Goal: Task Accomplishment & Management: Manage account settings

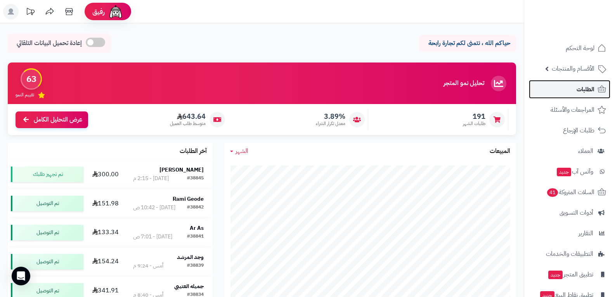
click at [579, 89] on span "الطلبات" at bounding box center [586, 89] width 18 height 11
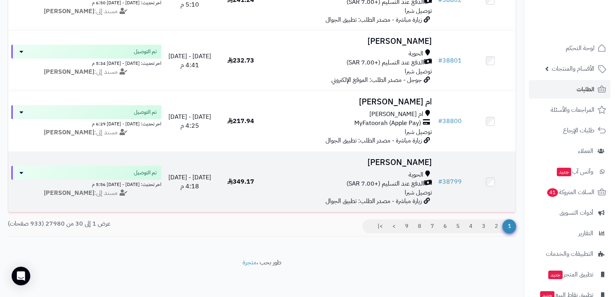
scroll to position [1717, 0]
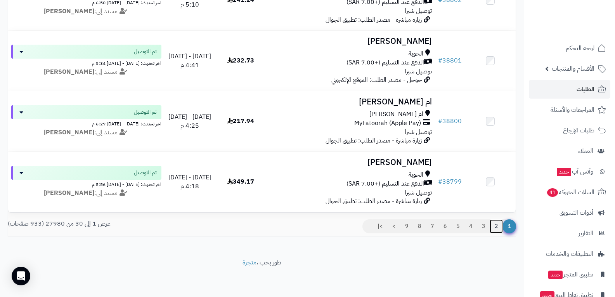
click at [495, 227] on link "2" at bounding box center [496, 226] width 13 height 14
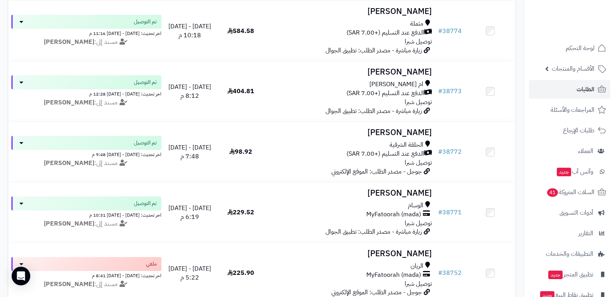
scroll to position [893, 0]
